Goal: Information Seeking & Learning: Find specific fact

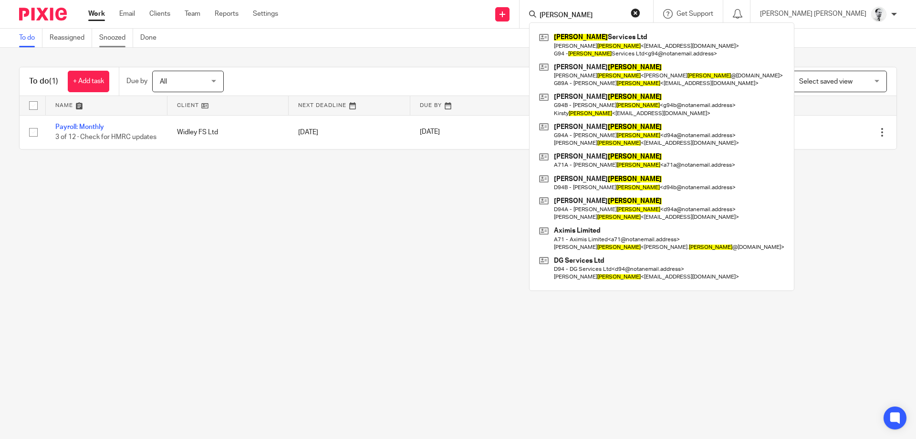
click at [105, 37] on link "Snoozed" at bounding box center [116, 38] width 34 height 19
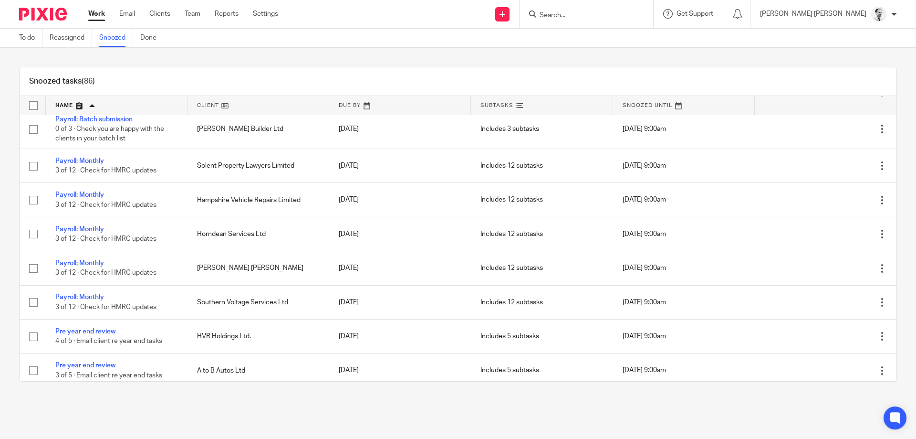
scroll to position [1603, 0]
click at [625, 11] on input "Search" at bounding box center [582, 15] width 86 height 9
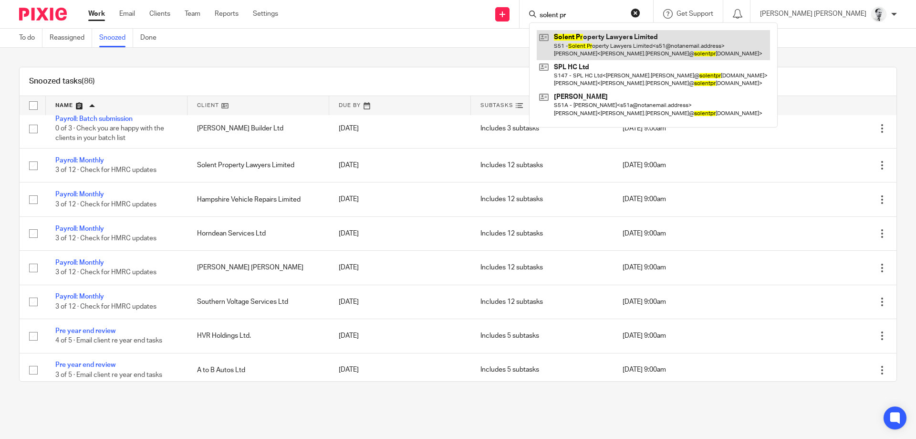
type input "solent pr"
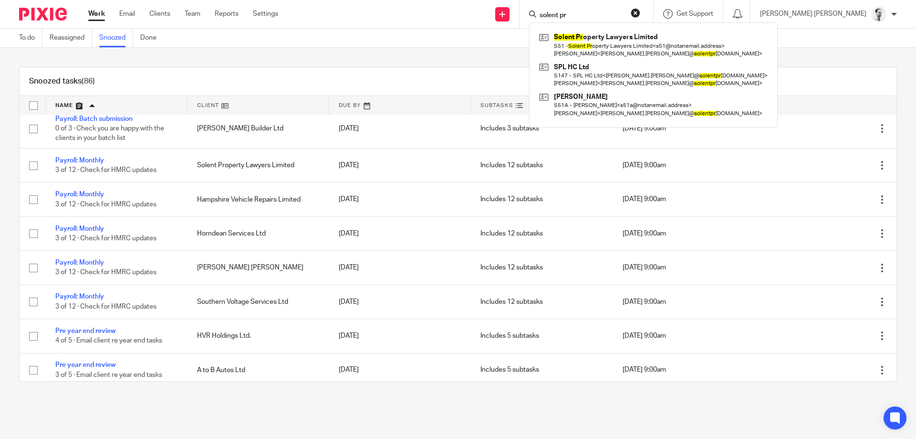
drag, startPoint x: 502, startPoint y: 6, endPoint x: 426, endPoint y: -4, distance: 77.5
click at [539, 11] on input "solent pr" at bounding box center [582, 15] width 86 height 9
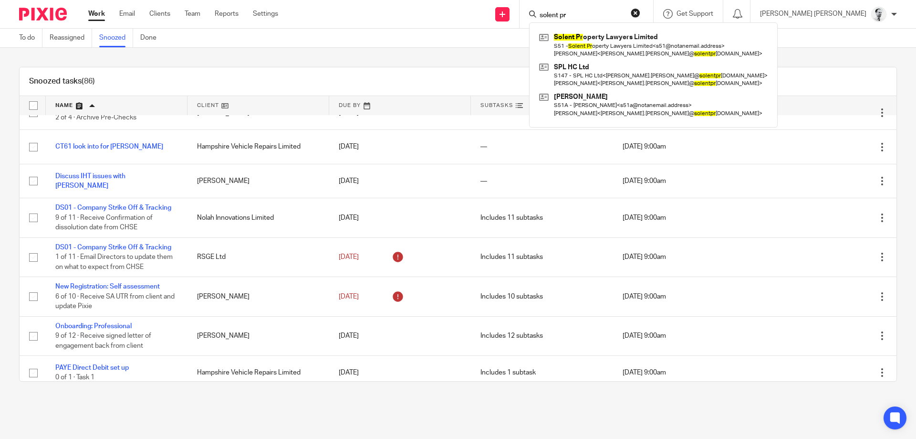
scroll to position [1082, 0]
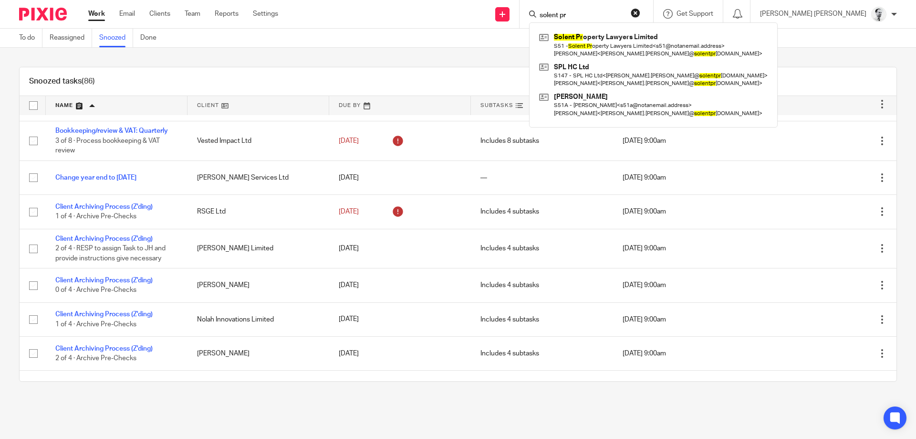
click at [468, 22] on div "Send new email Create task Add client solent pr Solent Pr operty Lawyers Limite…" at bounding box center [605, 14] width 624 height 28
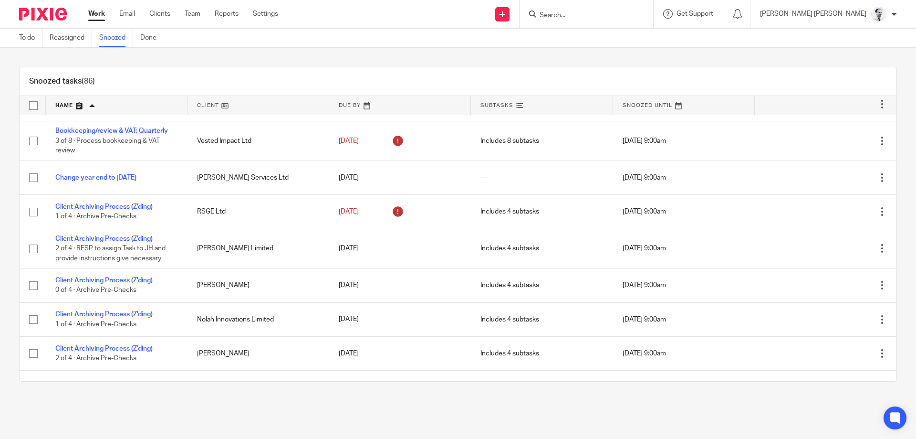
click at [100, 14] on link "Work" at bounding box center [96, 14] width 17 height 10
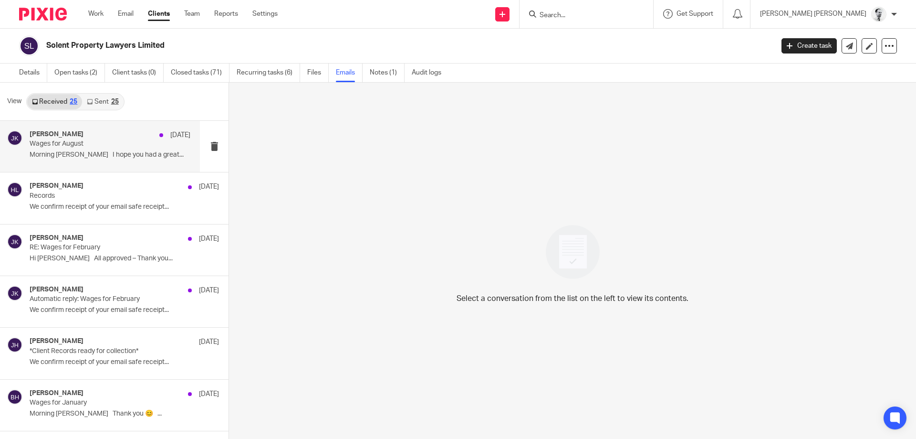
click at [77, 145] on p "Wages for August" at bounding box center [94, 144] width 129 height 8
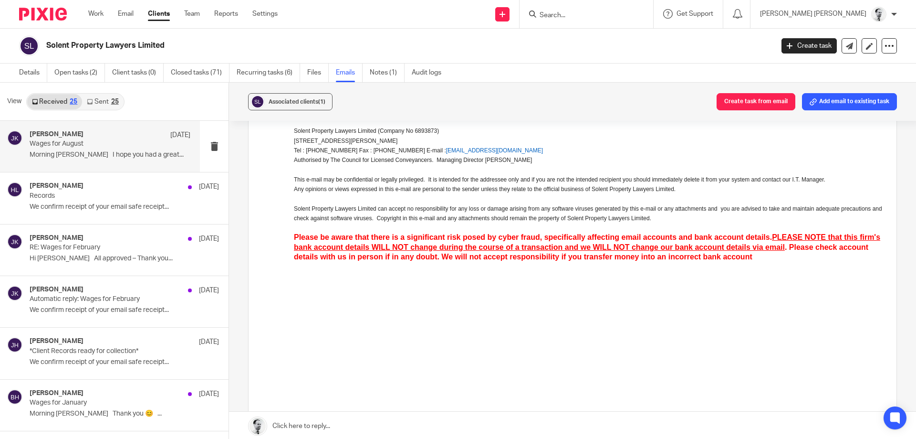
scroll to position [451, 0]
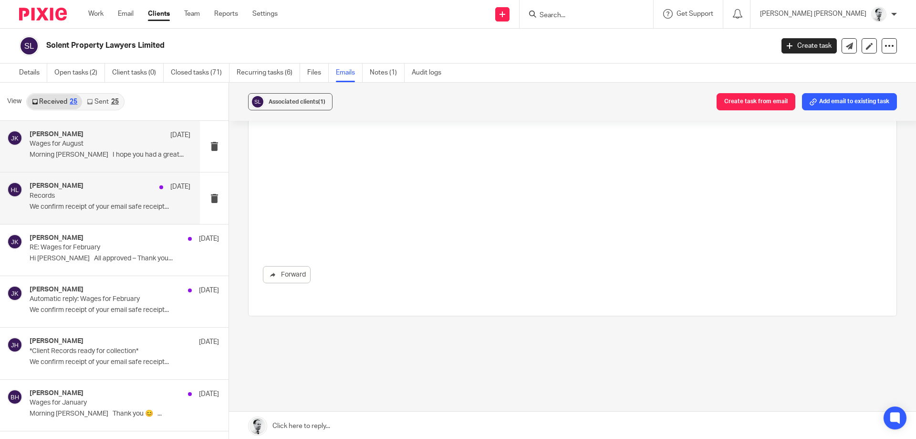
click at [87, 208] on p "We confirm receipt of your email safe receipt..." at bounding box center [110, 207] width 161 height 8
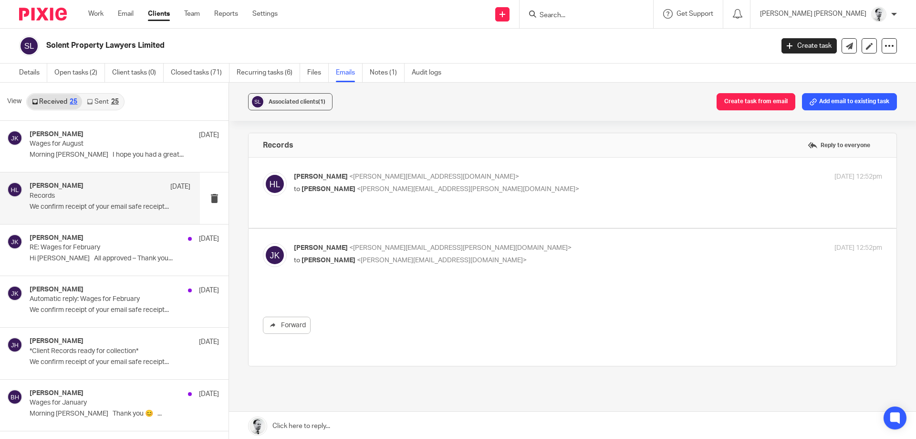
scroll to position [0, 0]
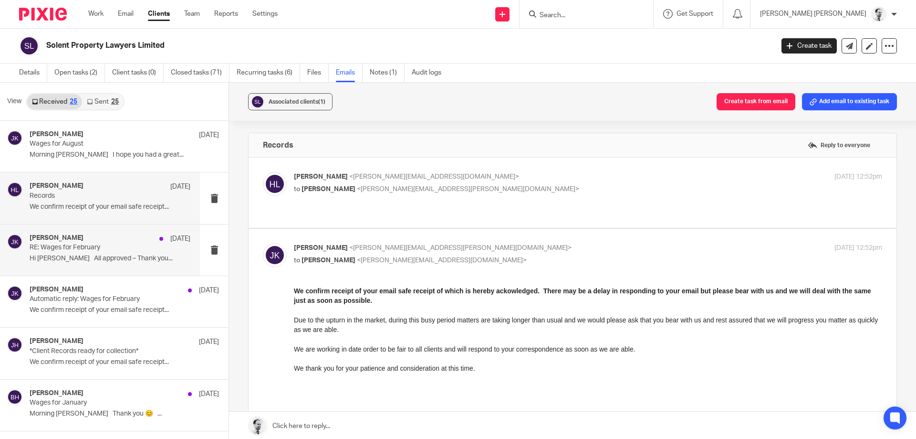
drag, startPoint x: 102, startPoint y: 261, endPoint x: 132, endPoint y: 259, distance: 29.6
click at [103, 261] on p "Hi Brendan All approved – Thank you..." at bounding box center [110, 258] width 161 height 8
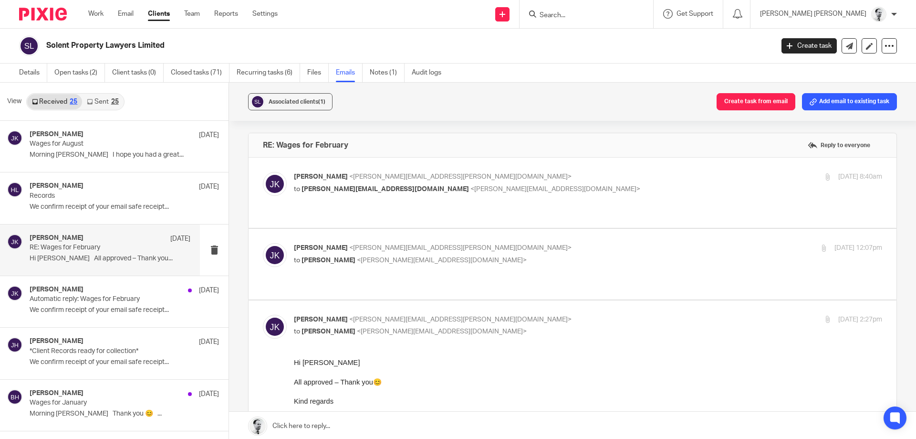
click at [330, 194] on div "Joanne Kitcher <joanne.kitcher@solentpropertylawyers.co.uk> to b.hodgson@woodhi…" at bounding box center [588, 184] width 588 height 24
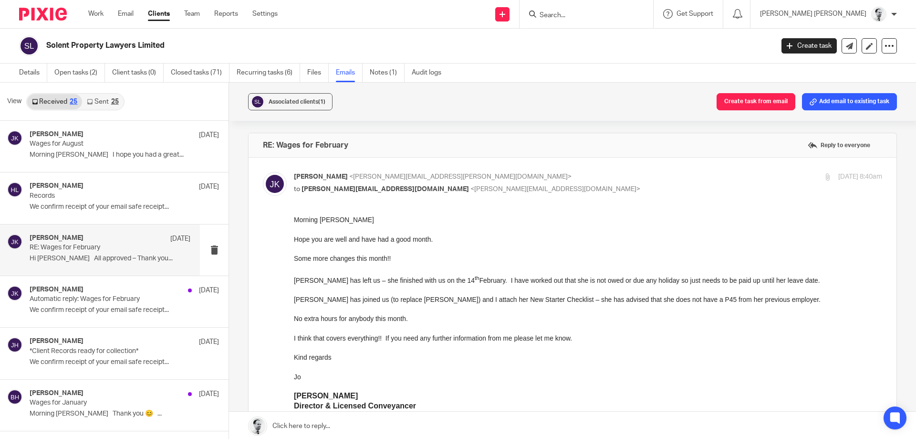
click at [334, 187] on span "b.hodgson@woodhicks.co.uk" at bounding box center [385, 189] width 167 height 7
checkbox input "false"
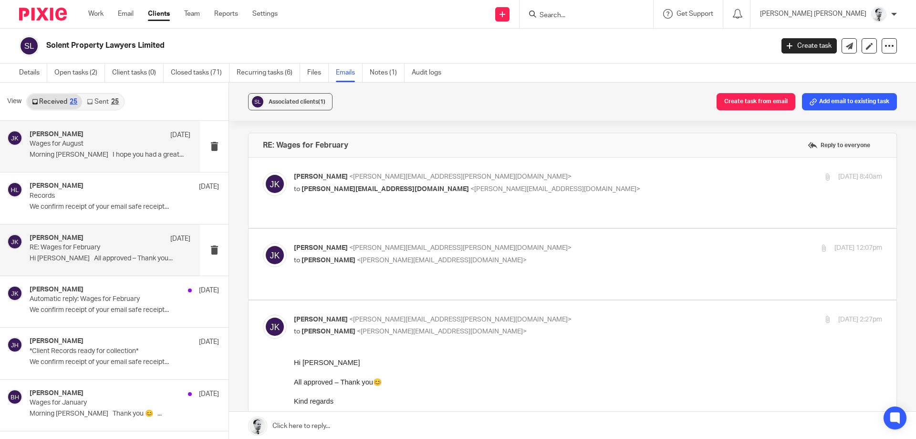
click at [117, 137] on div "Joanne Kitcher 26 Aug" at bounding box center [110, 135] width 161 height 10
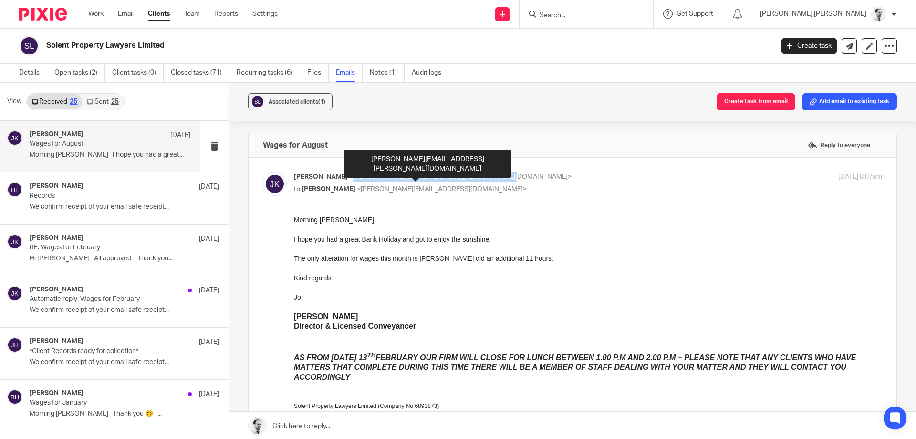
drag, startPoint x: 348, startPoint y: 177, endPoint x: 483, endPoint y: 176, distance: 135.0
click at [483, 176] on span "<joanne.kitcher@solentpropertylawyers.co.uk>" at bounding box center [460, 176] width 222 height 7
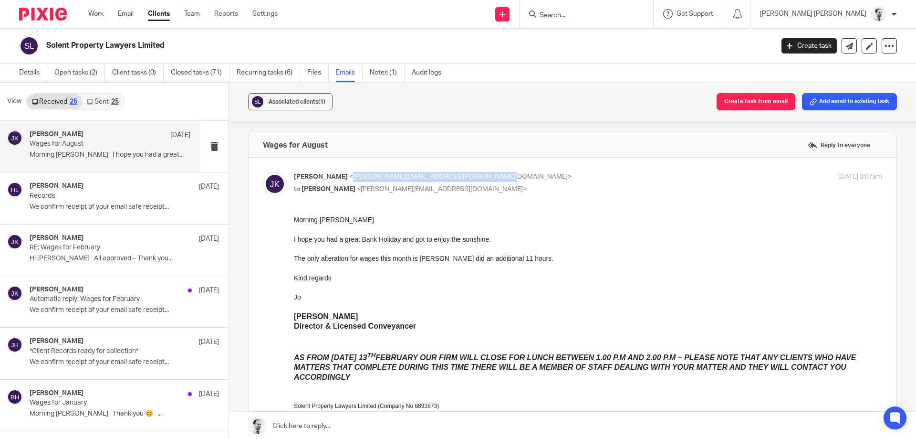
copy span "joanne.kitcher@solentpropertylawyers.co.uk"
click at [88, 105] on link "Sent 25" at bounding box center [102, 101] width 41 height 15
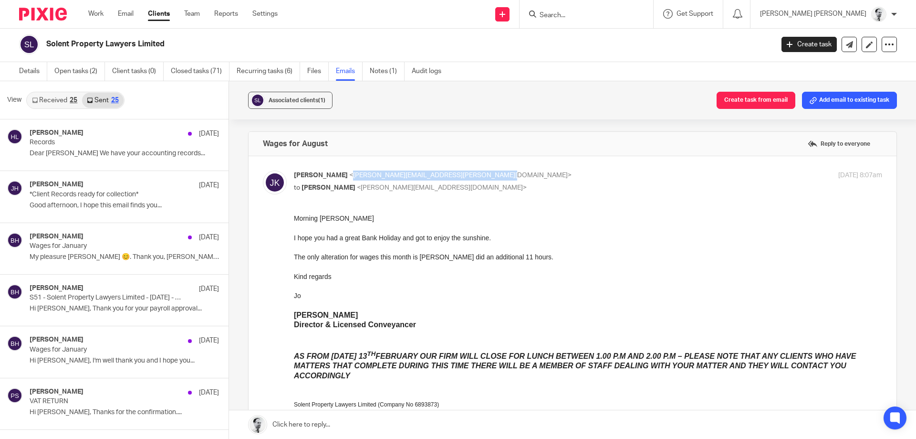
click at [55, 104] on link "Received 25" at bounding box center [54, 100] width 55 height 15
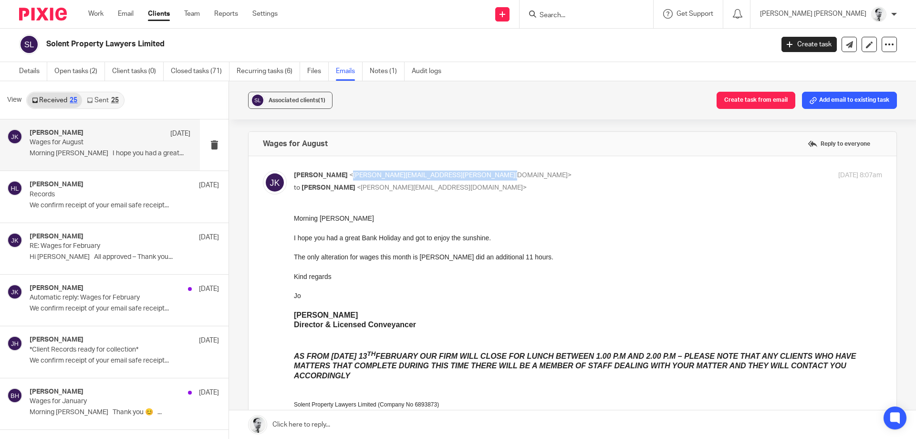
click at [624, 17] on input "Search" at bounding box center [582, 15] width 86 height 9
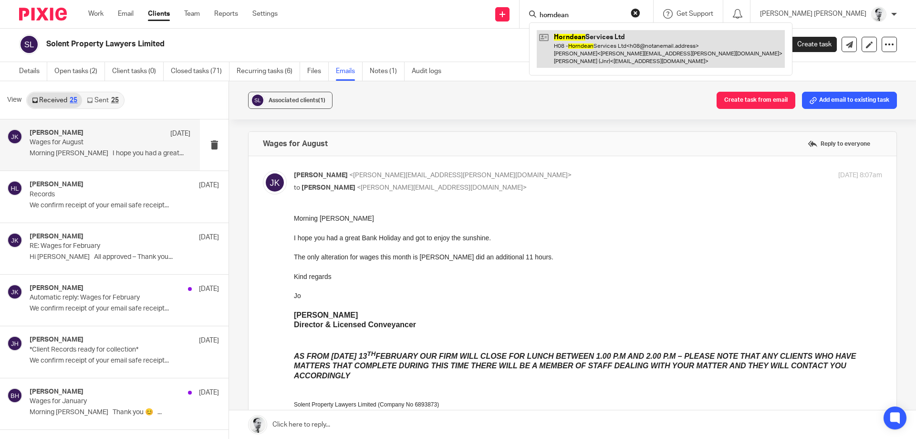
type input "horndean"
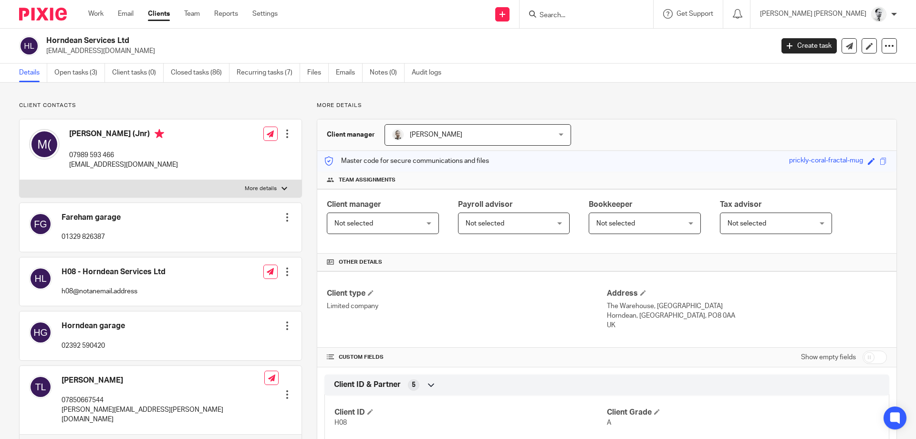
click at [638, 9] on form at bounding box center [590, 14] width 102 height 12
click at [625, 15] on input "Search" at bounding box center [582, 15] width 86 height 9
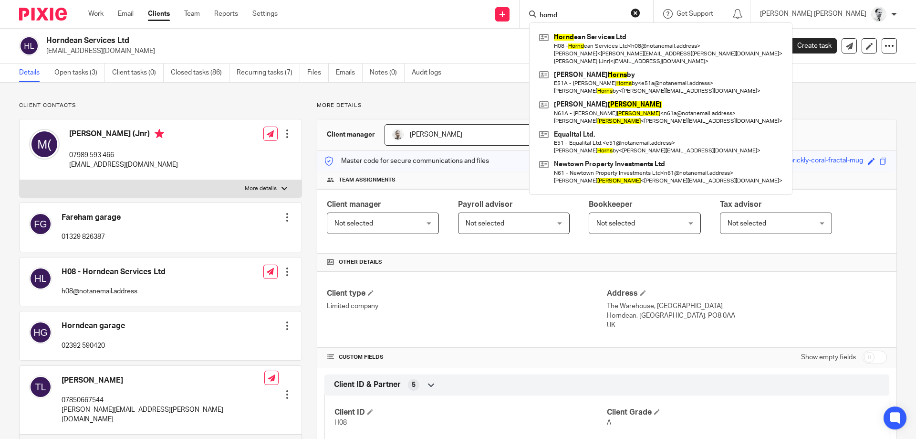
type input "hornd"
click at [345, 73] on link "Emails" at bounding box center [349, 72] width 27 height 19
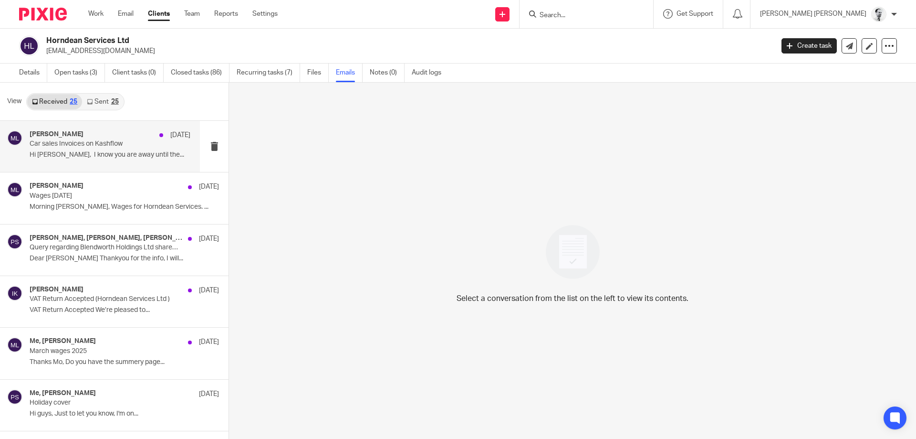
click at [138, 141] on p "Car sales Invoices on Kashflow" at bounding box center [94, 144] width 129 height 8
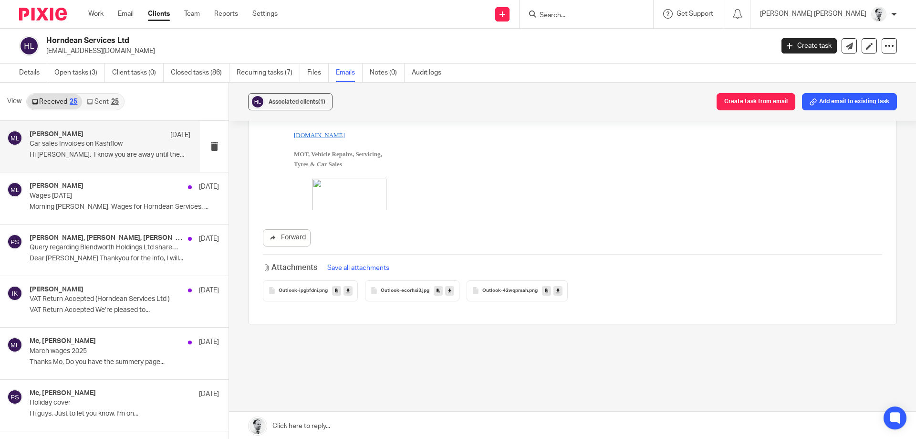
scroll to position [22, 0]
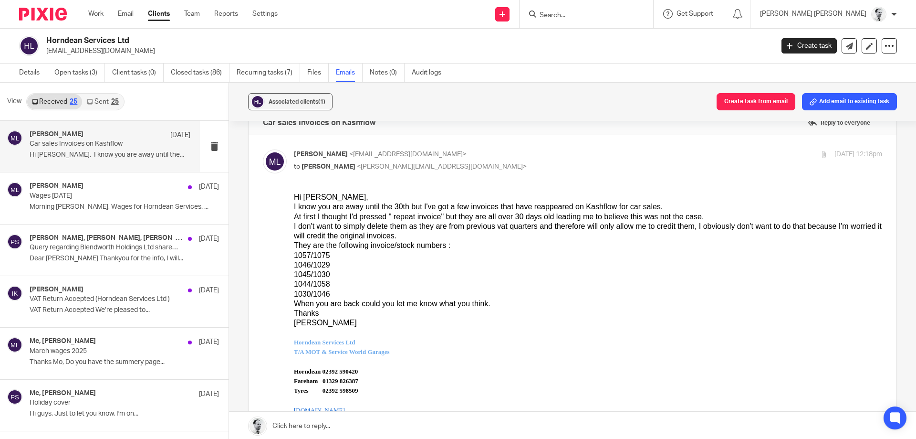
click at [112, 102] on div "25" at bounding box center [115, 101] width 8 height 7
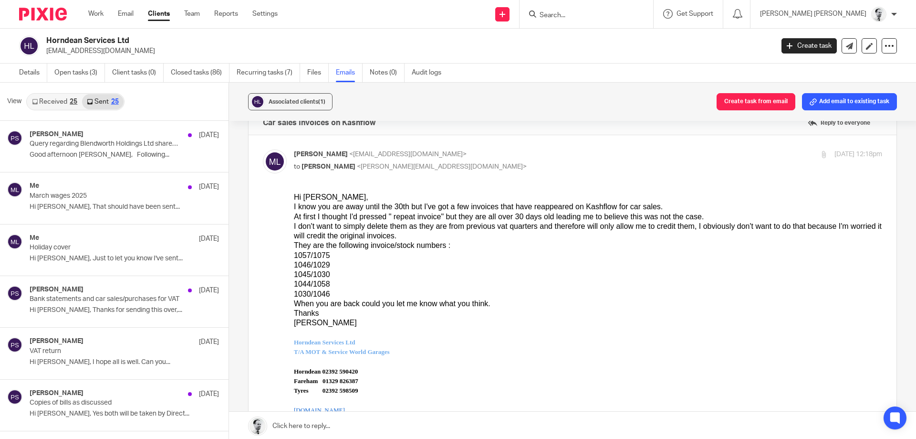
scroll to position [1, 0]
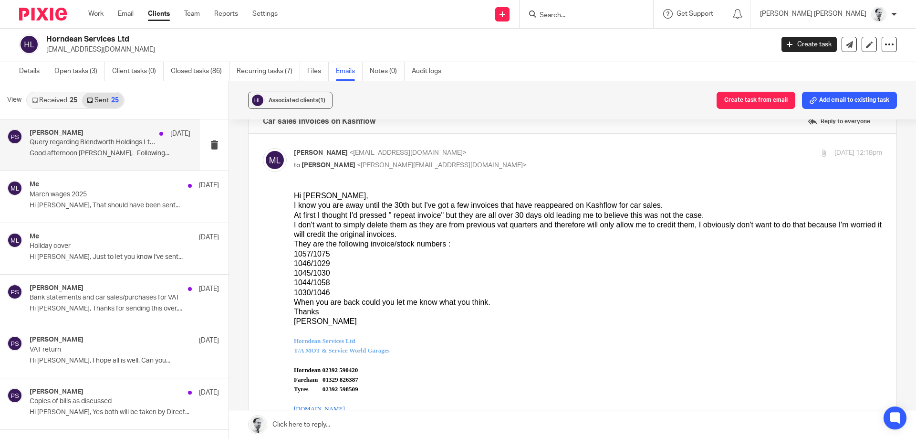
click at [77, 153] on p "Good afternoon Scott, Following..." at bounding box center [110, 153] width 161 height 8
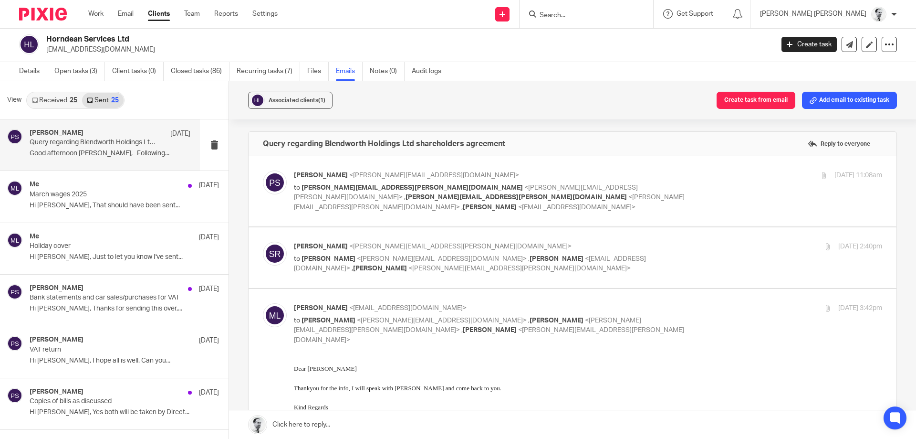
scroll to position [0, 0]
click at [60, 97] on link "Received 25" at bounding box center [54, 100] width 55 height 15
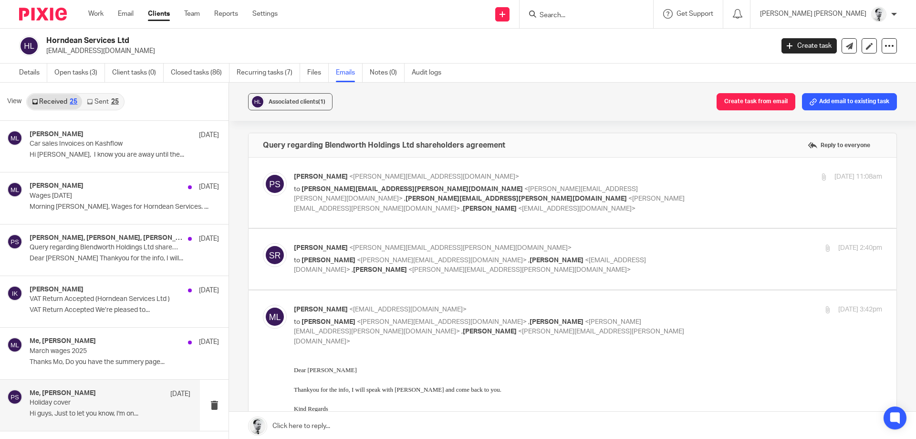
click at [130, 389] on div "Me, Peter Sommerville 25 Mar" at bounding box center [110, 394] width 161 height 10
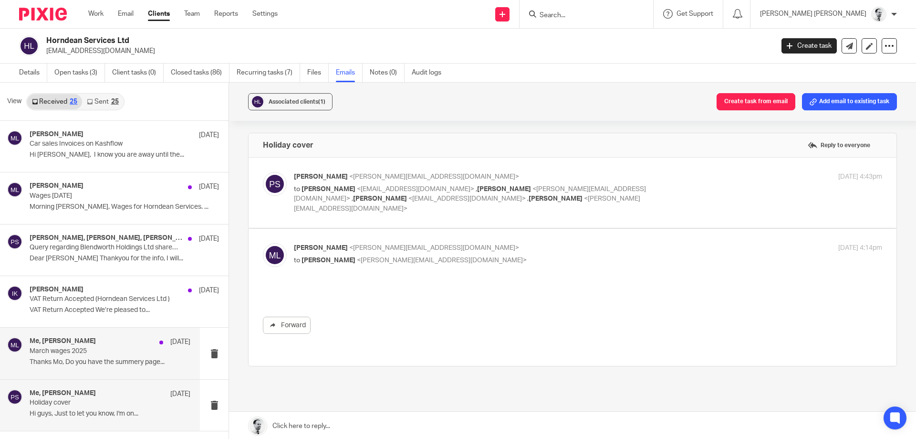
click at [141, 359] on p "Thanks Mo, Do you have the summery page..." at bounding box center [110, 362] width 161 height 8
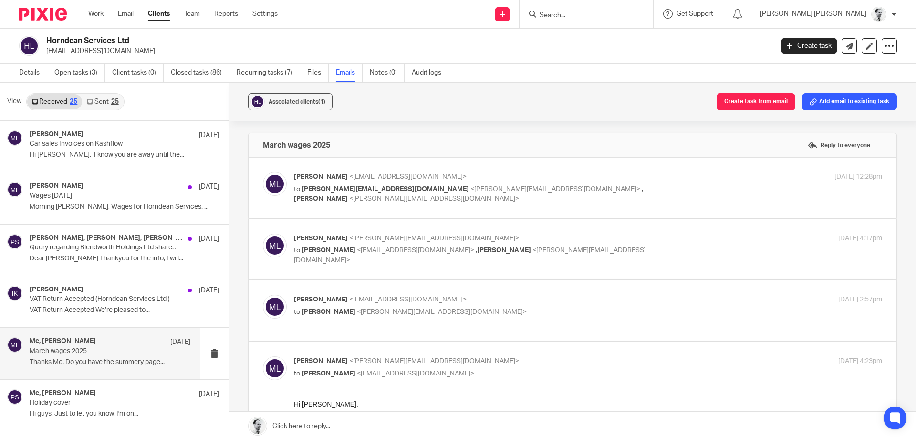
click at [419, 173] on p "Michael Luff <michaelluff@ymail.com>" at bounding box center [490, 177] width 392 height 10
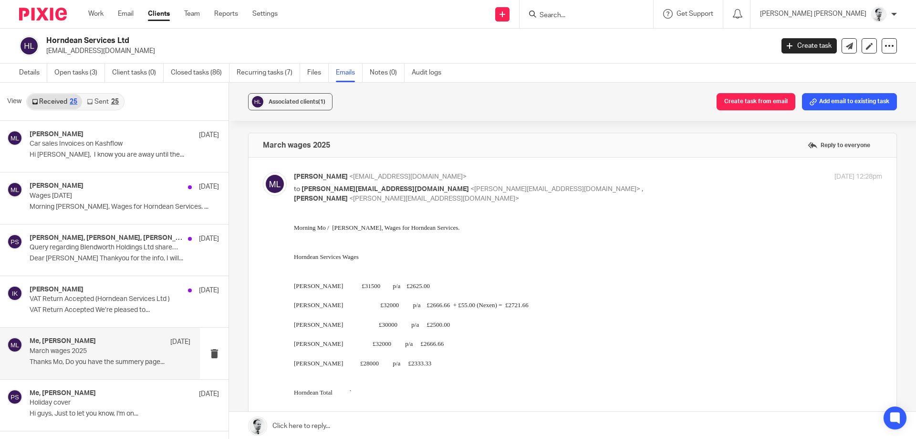
click at [419, 172] on p "Michael Luff <michaelluff@ymail.com>" at bounding box center [490, 177] width 392 height 10
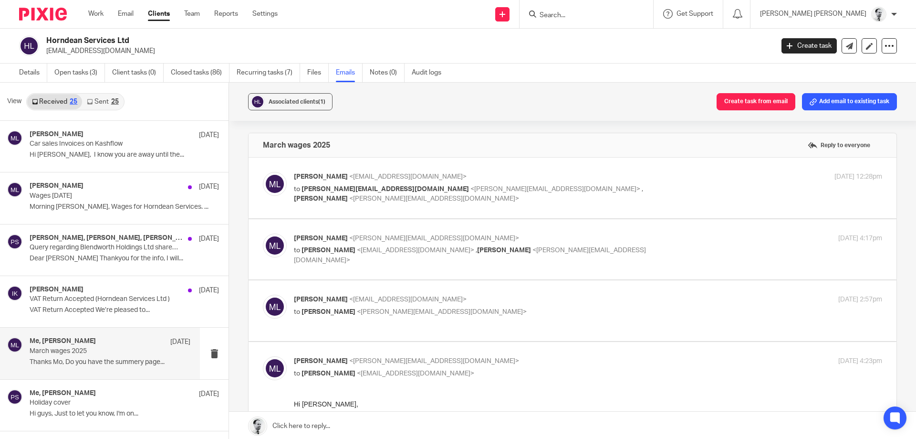
click at [470, 186] on span "<[PERSON_NAME][EMAIL_ADDRESS][DOMAIN_NAME]>" at bounding box center [555, 189] width 170 height 7
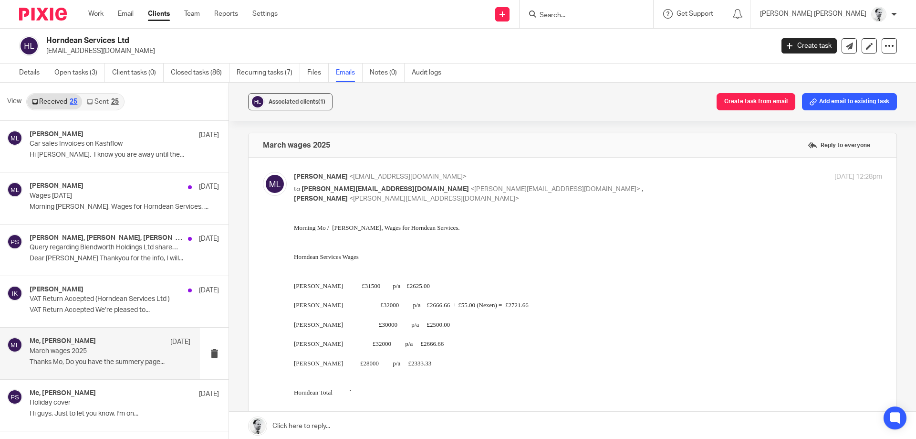
click at [414, 177] on p "Michael Luff <michaelluff@ymail.com>" at bounding box center [490, 177] width 392 height 10
checkbox input "false"
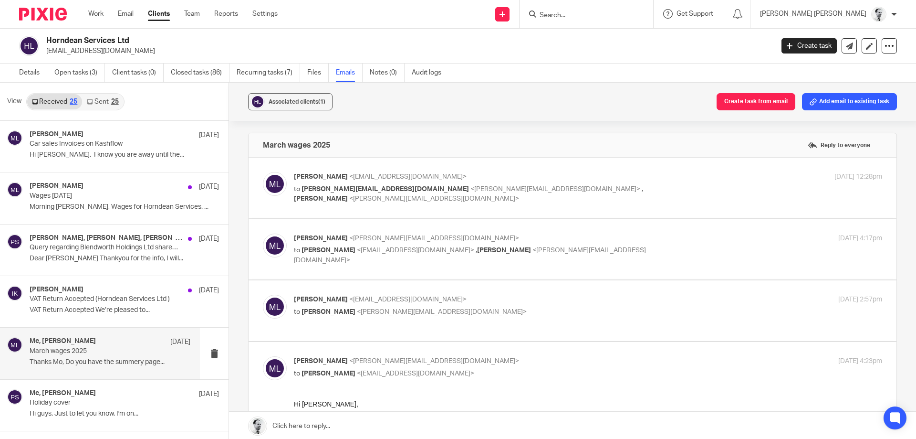
click at [624, 12] on input "Search" at bounding box center [582, 15] width 86 height 9
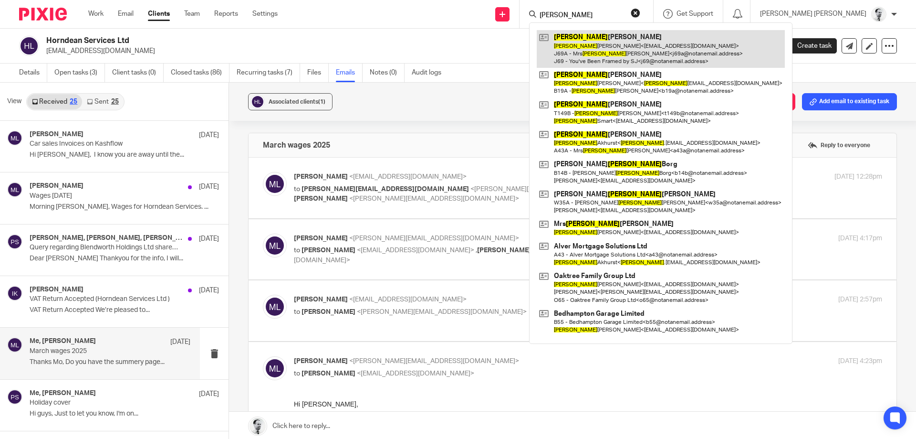
type input "sarah"
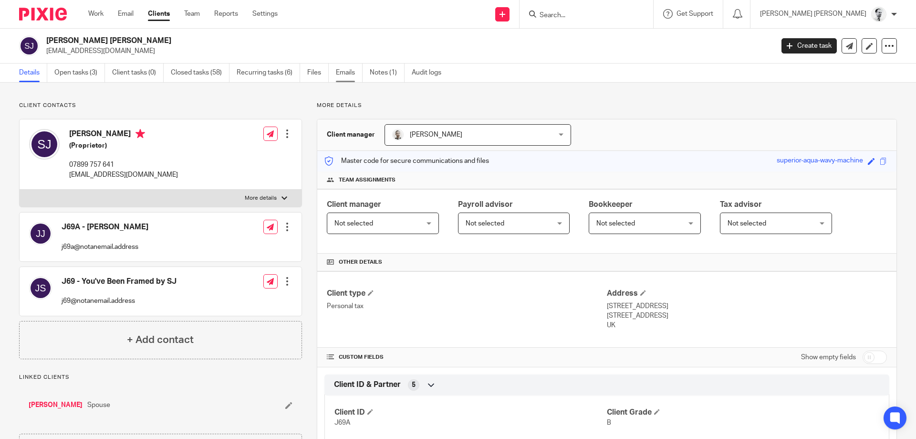
click at [352, 71] on link "Emails" at bounding box center [349, 72] width 27 height 19
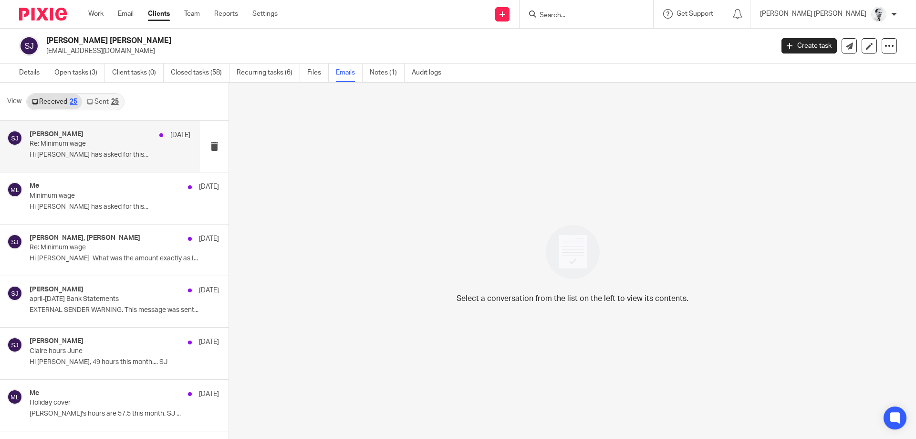
click at [121, 157] on p "Hi [PERSON_NAME] has asked for this..." at bounding box center [110, 155] width 161 height 8
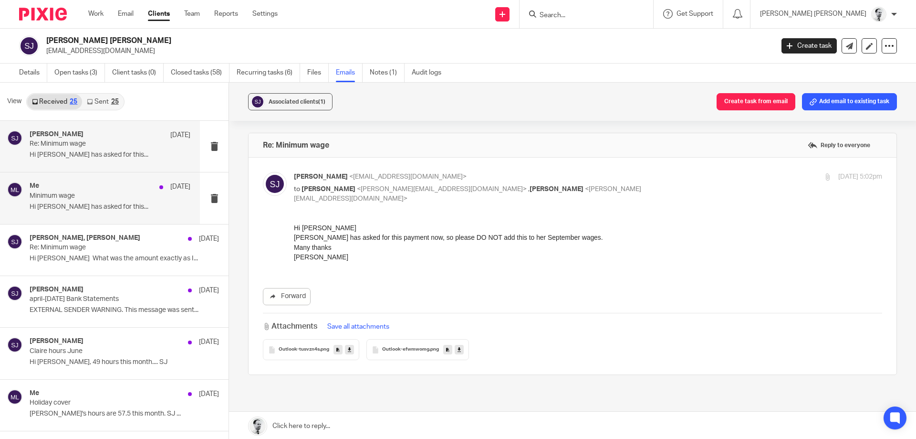
click at [117, 198] on p "Minimum wage" at bounding box center [94, 196] width 129 height 8
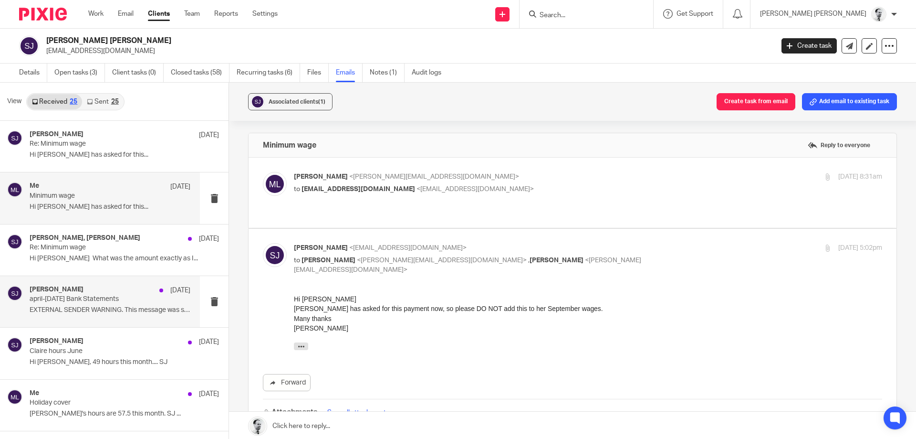
click at [123, 307] on p "EXTERNAL SENDER WARNING. This message was sent..." at bounding box center [110, 310] width 161 height 8
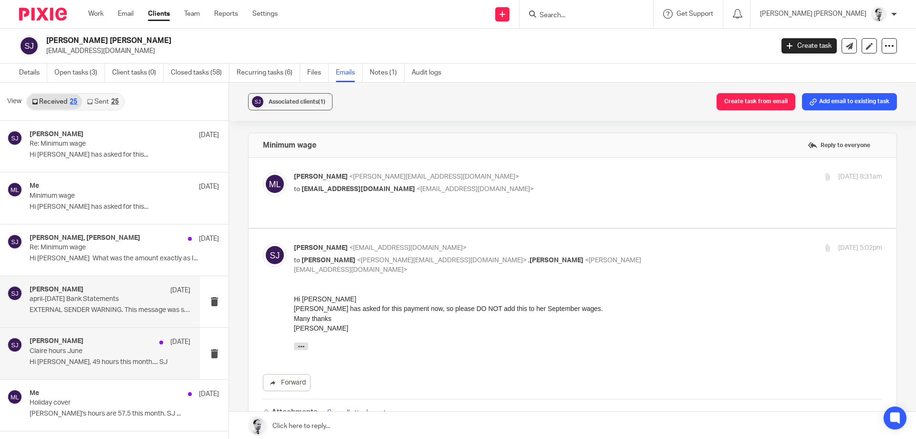
click at [129, 343] on div "[PERSON_NAME] [DATE]" at bounding box center [110, 342] width 161 height 10
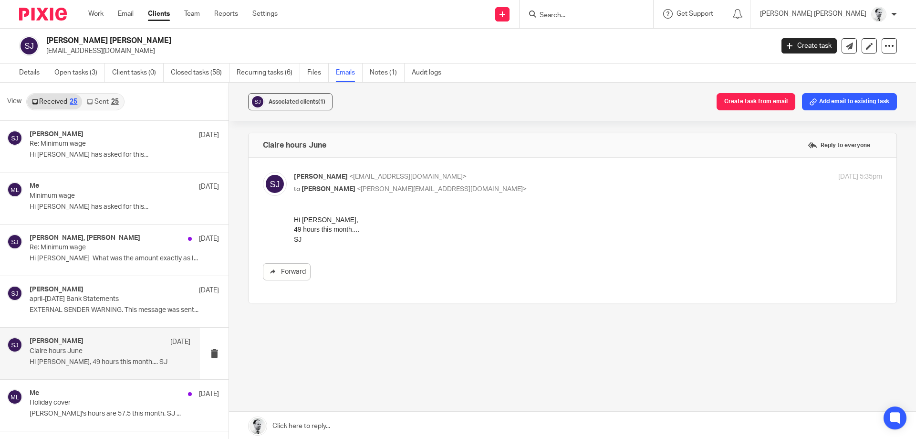
scroll to position [46, 0]
